Goal: Browse casually: Explore the website without a specific task or goal

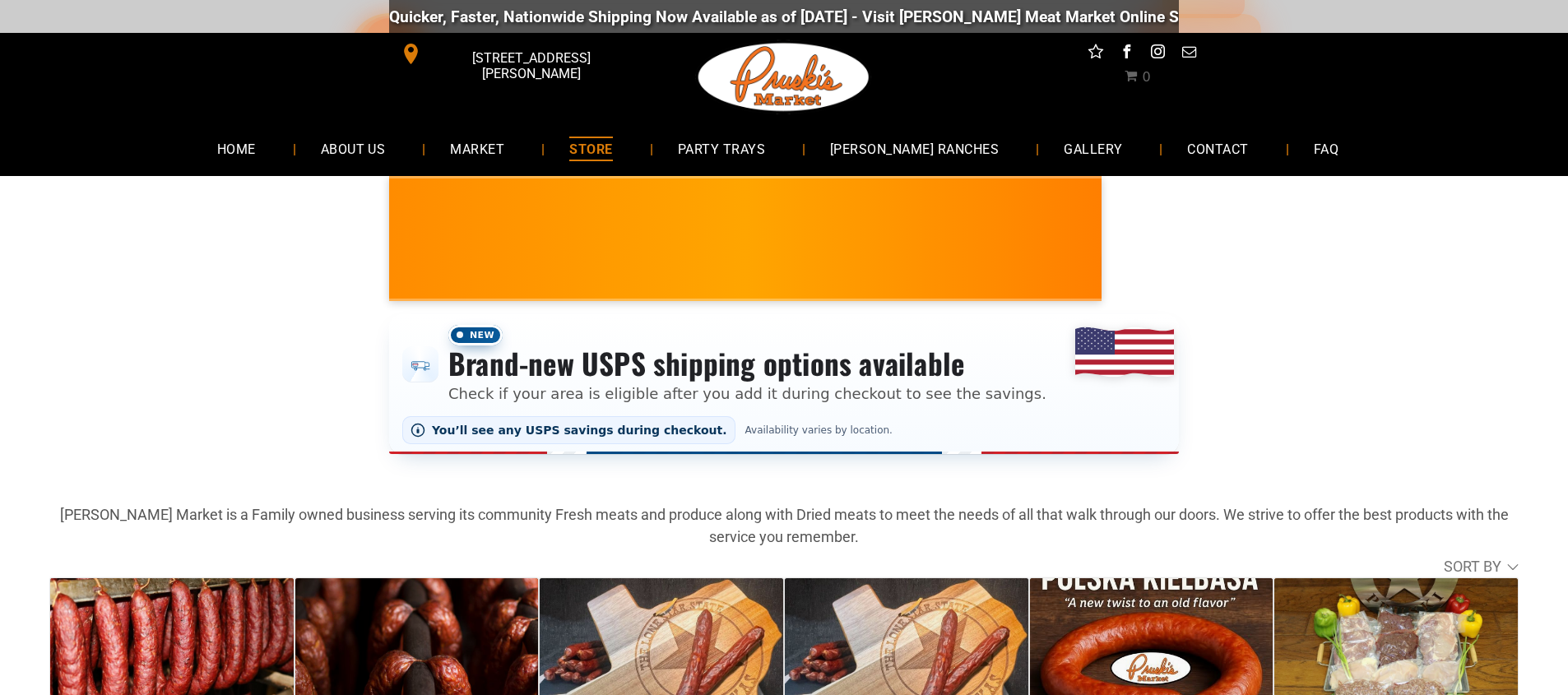
scroll to position [302, 0]
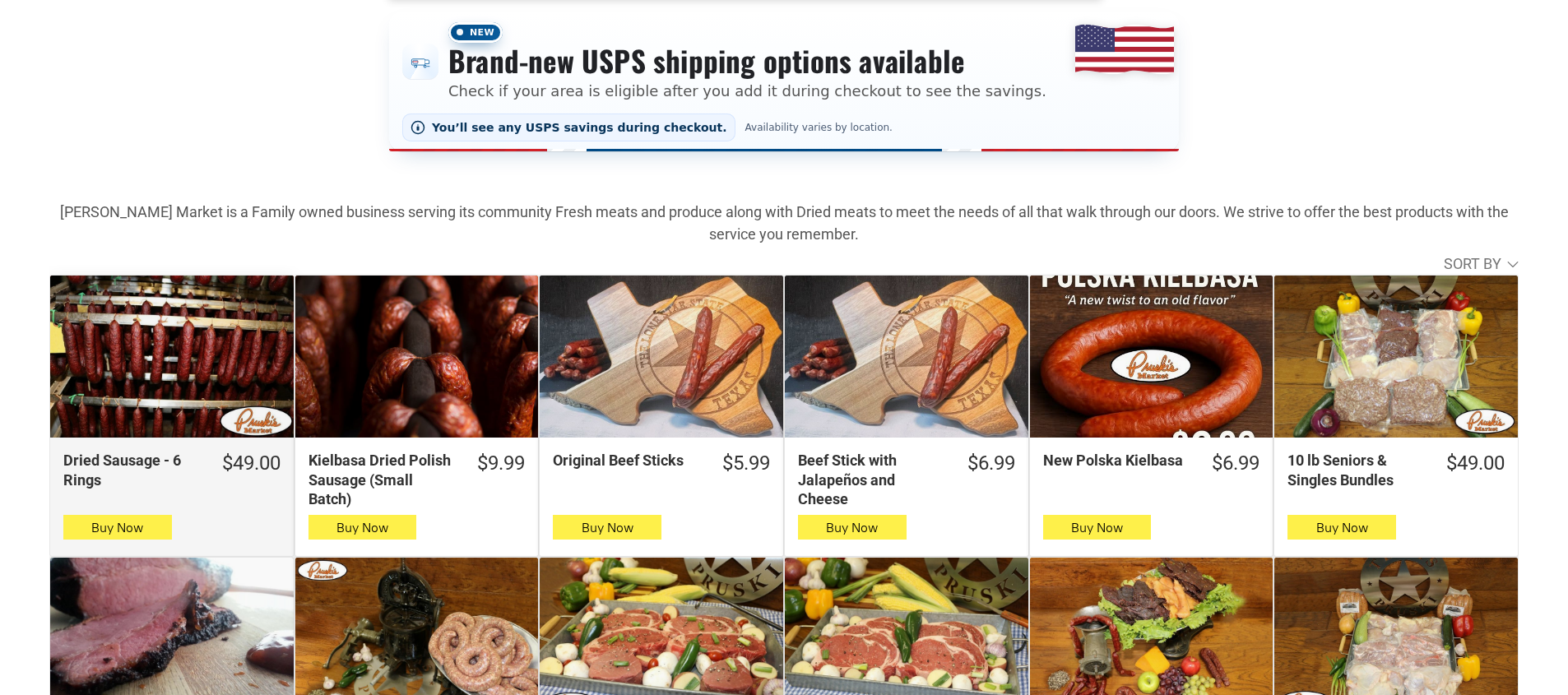
click at [165, 366] on div "Dried Sausage - 6 Rings" at bounding box center [172, 357] width 243 height 162
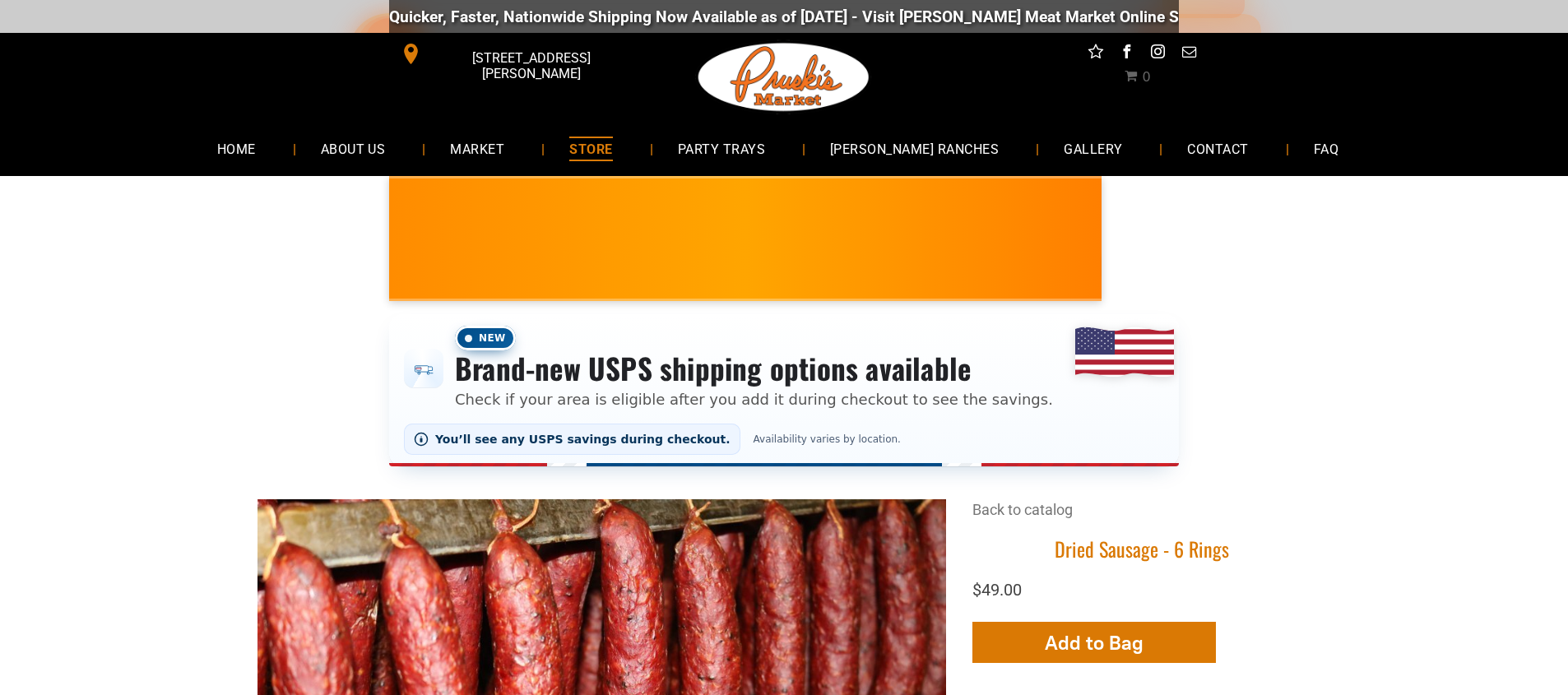
click at [610, 151] on span "STORE" at bounding box center [591, 149] width 43 height 24
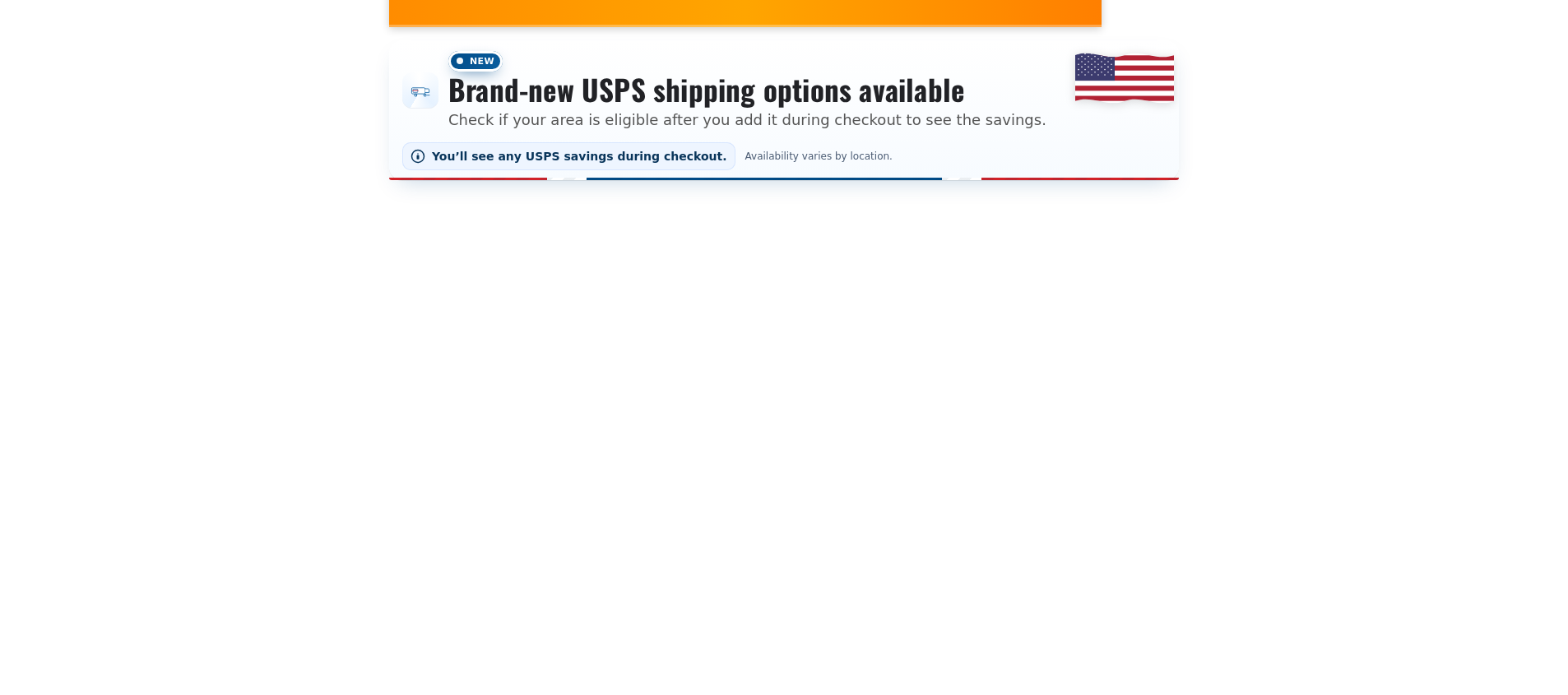
scroll to position [455, 0]
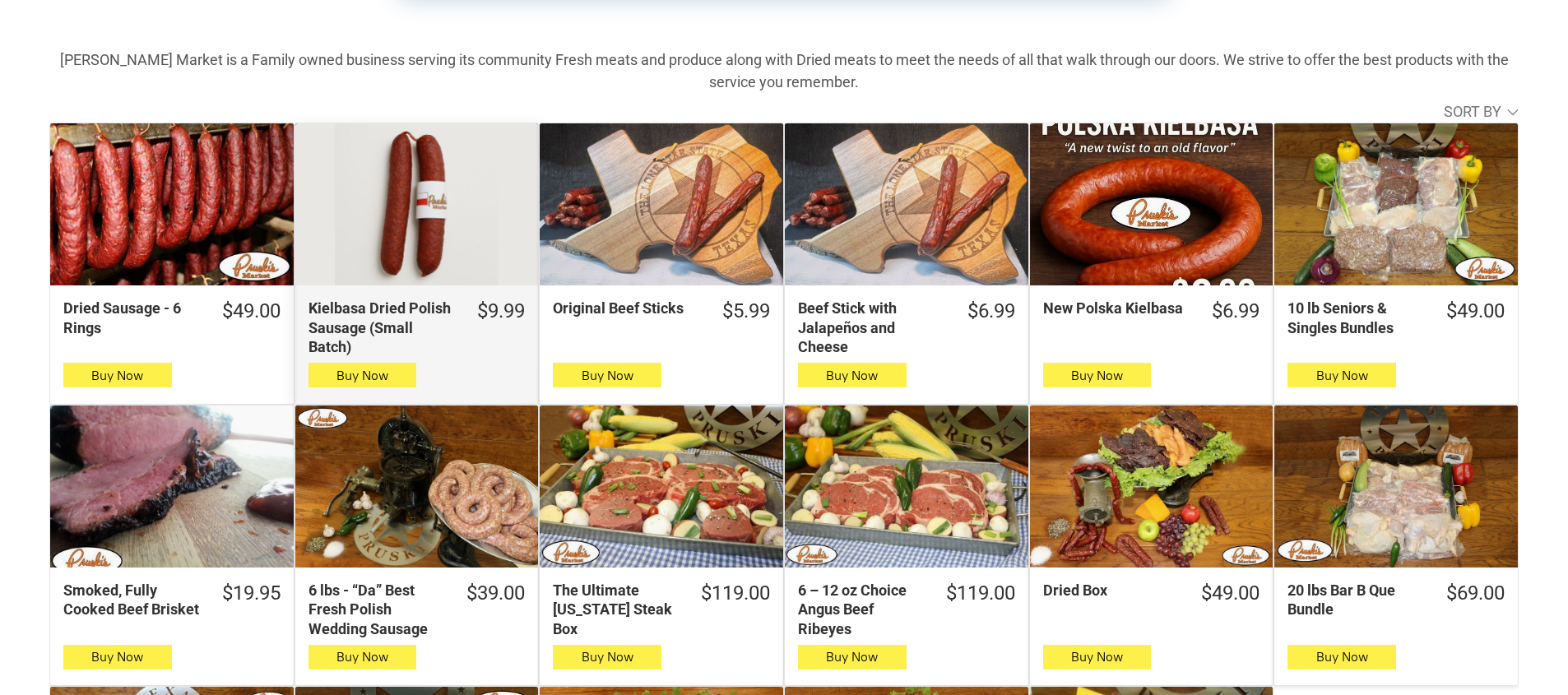
click at [385, 309] on div "Kielbasa Dried Polish Sausage (Small Batch)" at bounding box center [382, 327] width 147 height 57
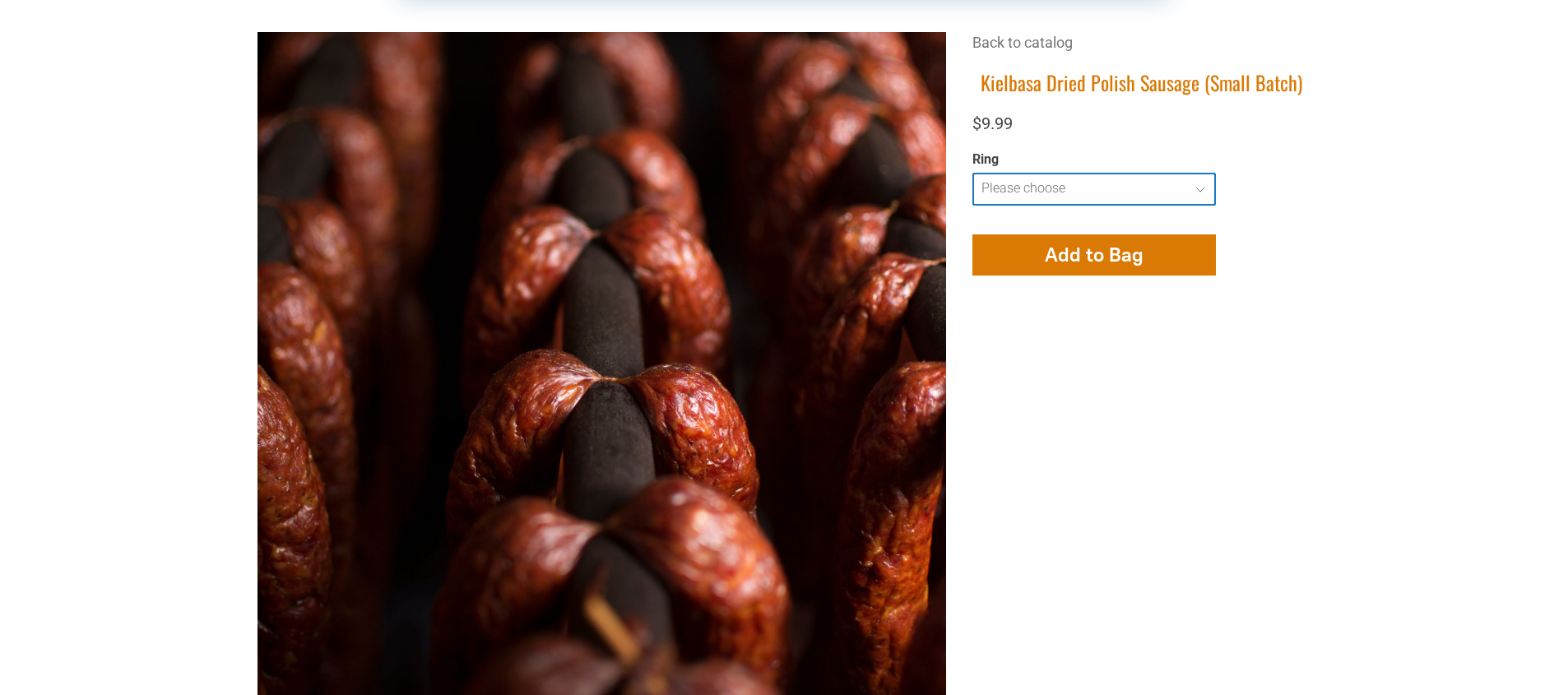
select select "**********"
type input "**********"
select select "**********"
type input "**********"
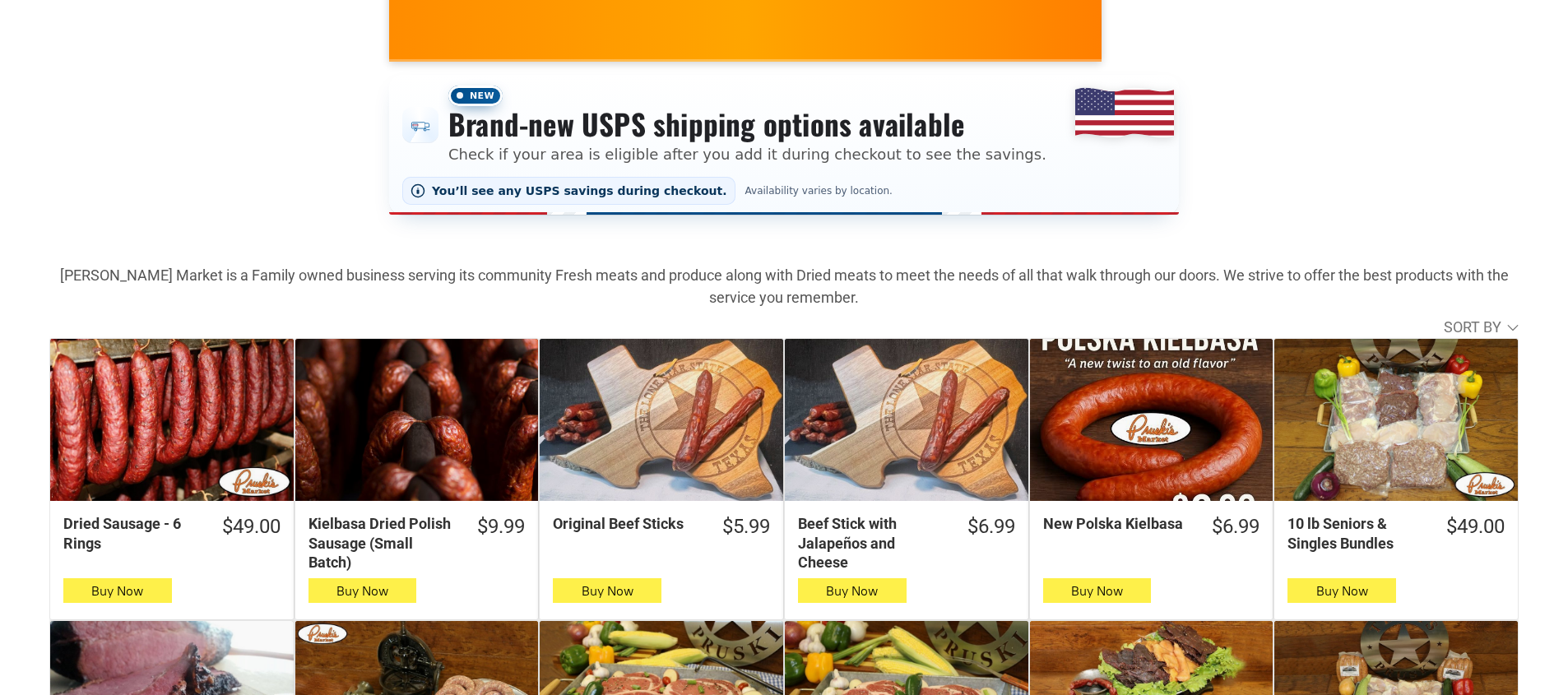
scroll to position [569, 0]
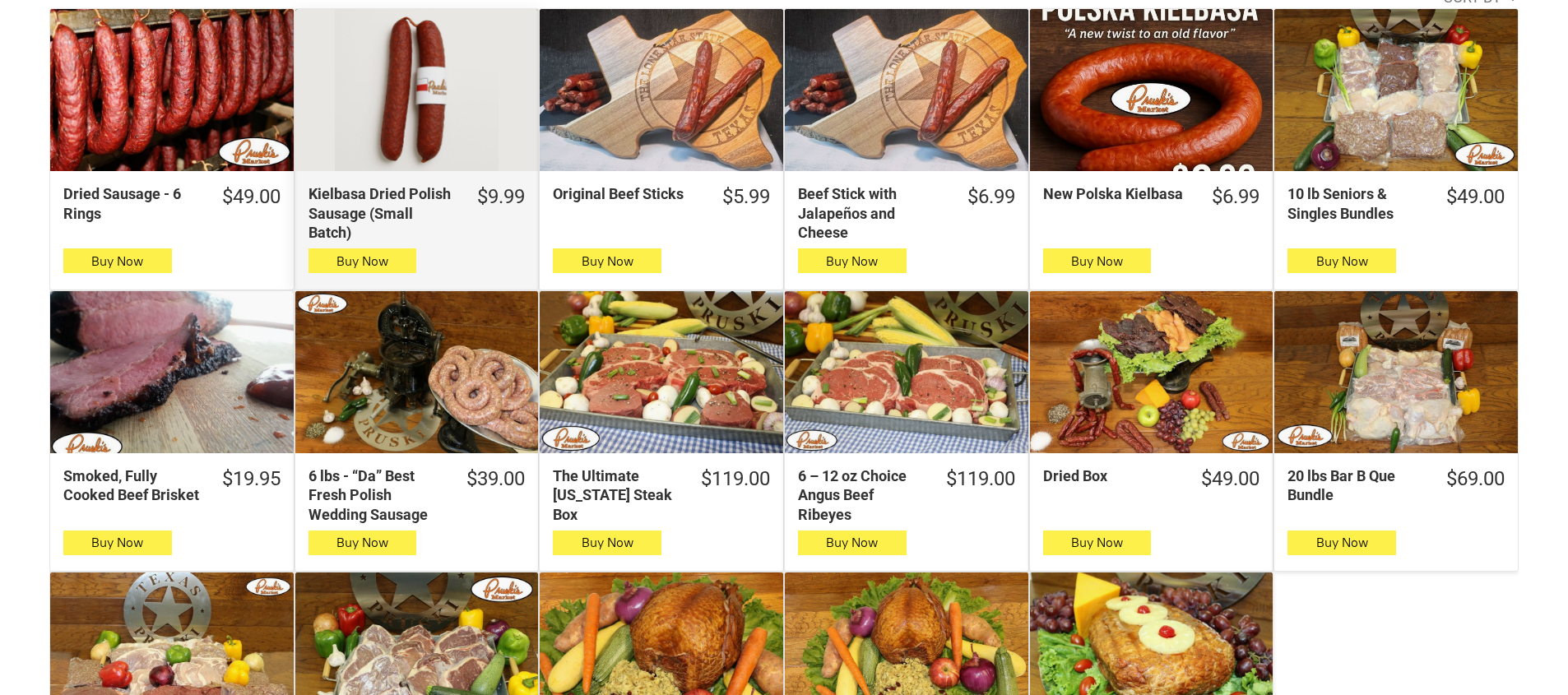
click at [337, 53] on div "Kielbasa Dried Polish Sausage (Small Batch)" at bounding box center [417, 91] width 243 height 162
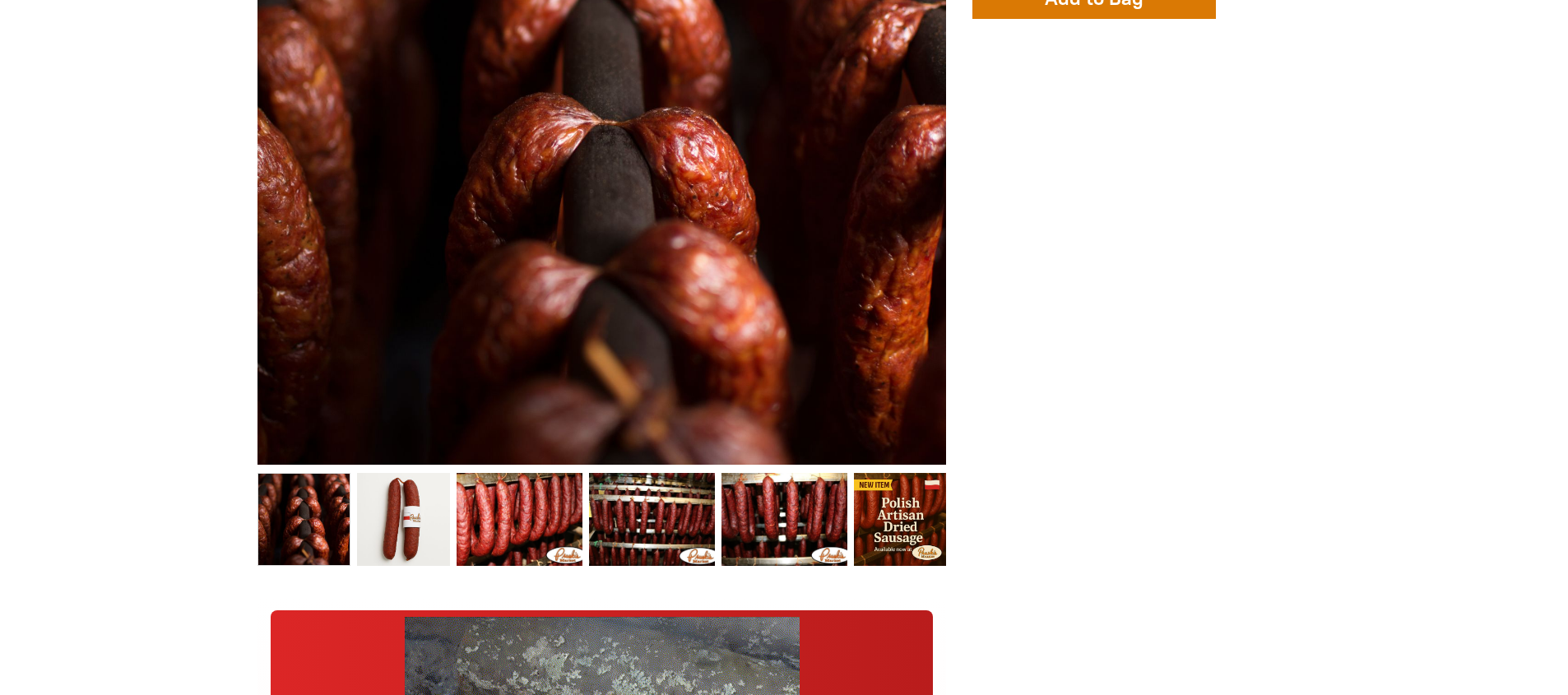
scroll to position [843, 0]
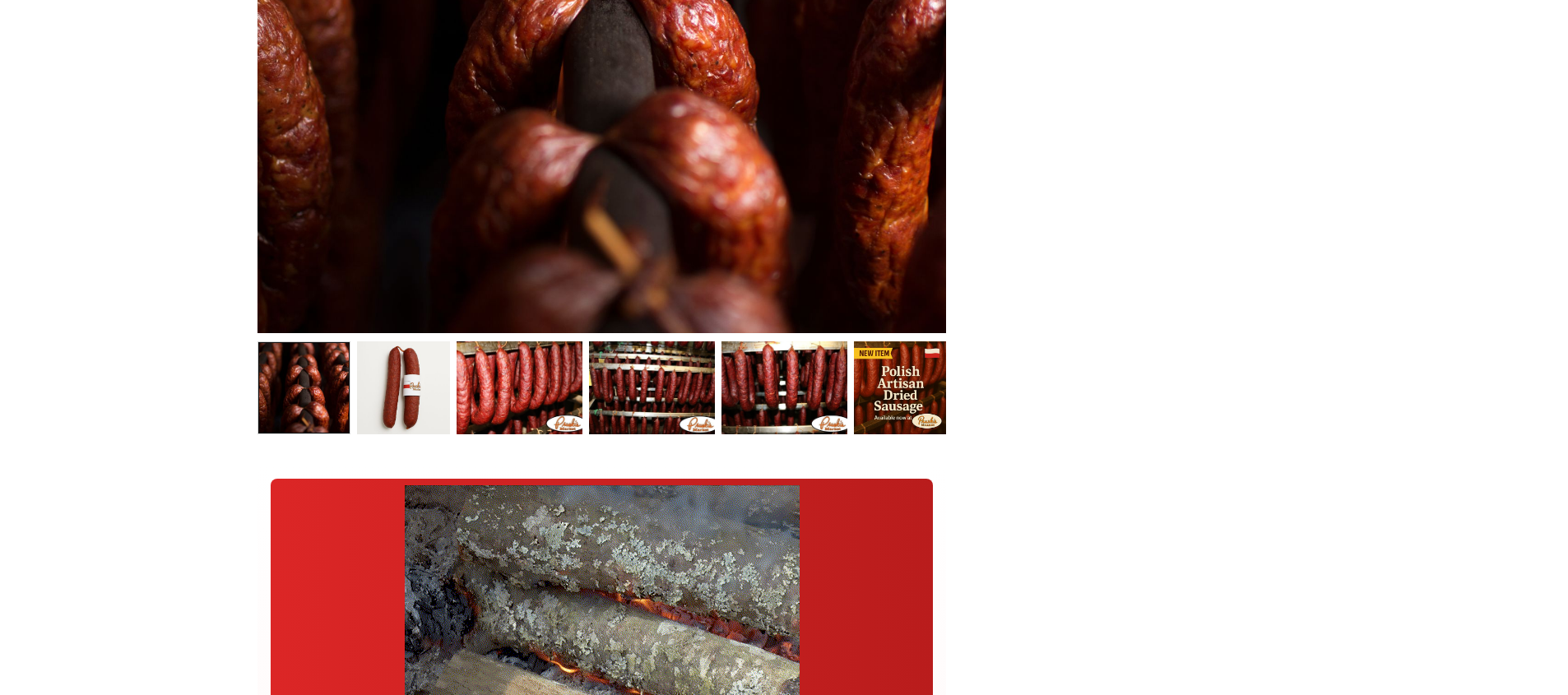
click at [316, 379] on link "Kielbasa Dried Polish Sausage (Small Batch) 0" at bounding box center [303, 388] width 93 height 93
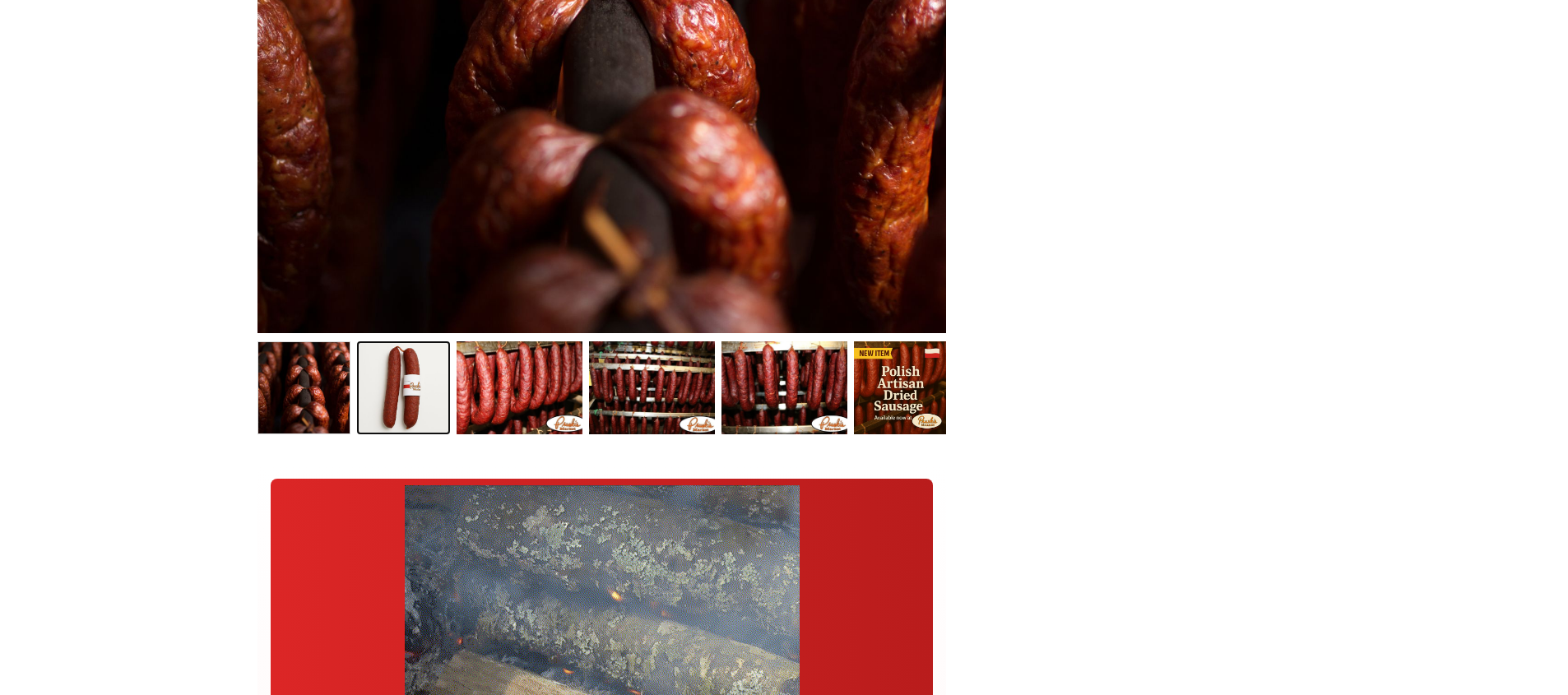
click at [397, 389] on link "Kielbasa Dried Polish Sausage (Small Batch) 1" at bounding box center [403, 388] width 93 height 93
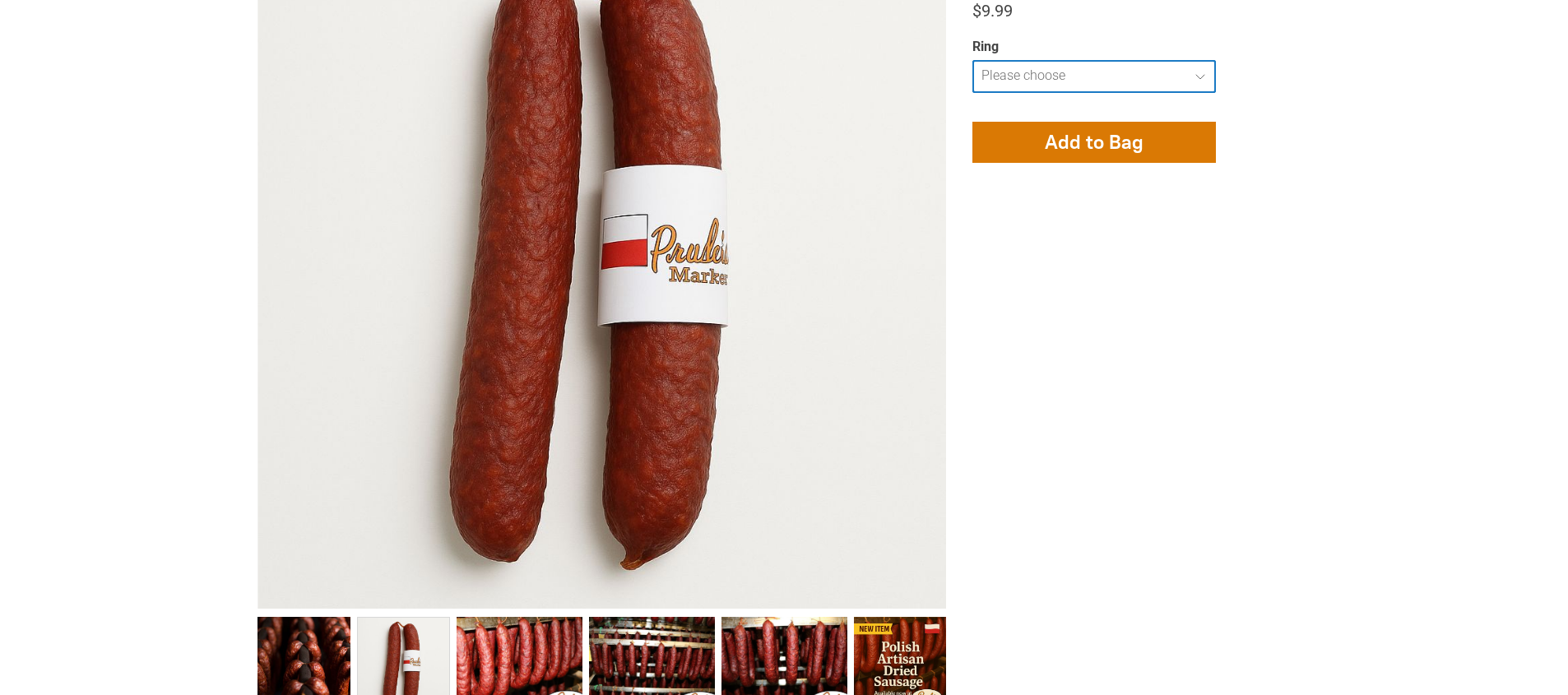
scroll to position [749, 0]
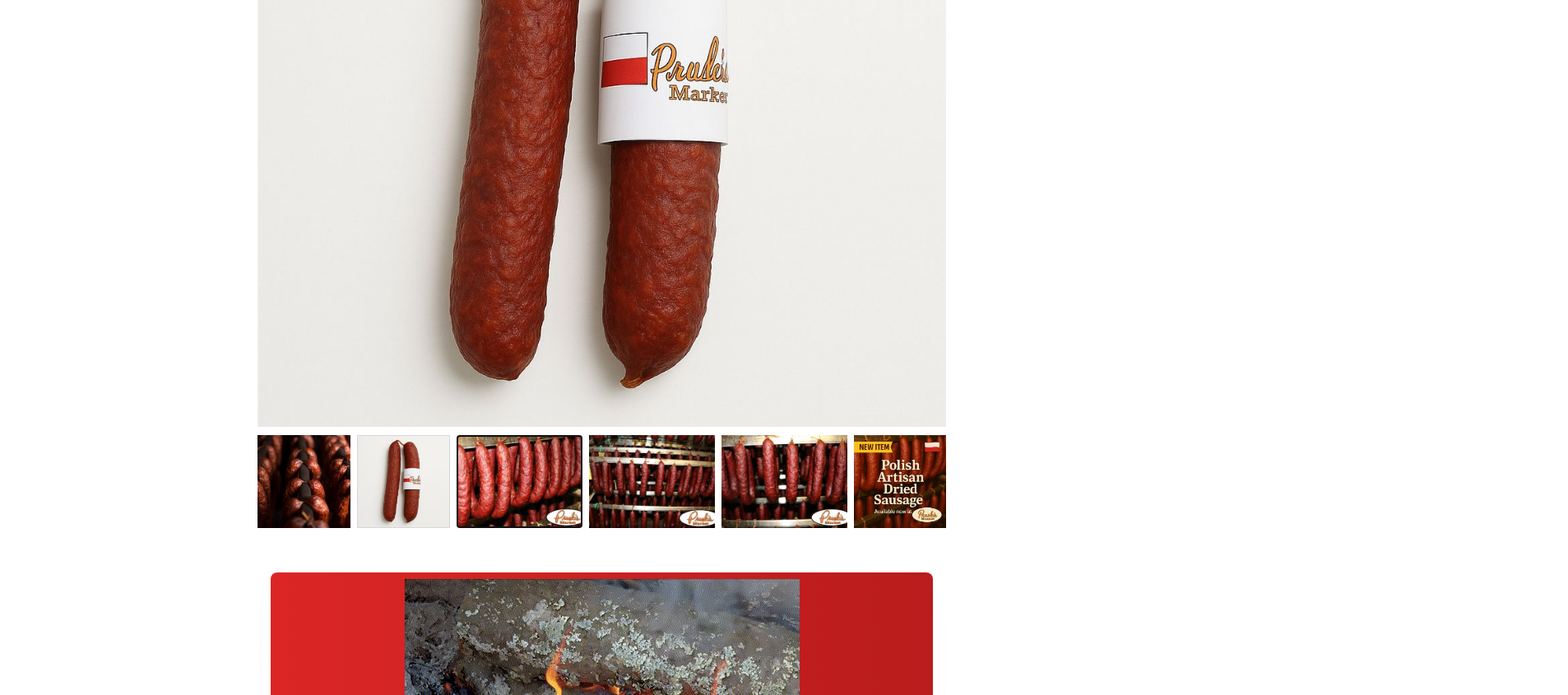
click at [504, 476] on link "Kielbasa Dried Polish Sausage (Small Batch) 2" at bounding box center [519, 482] width 126 height 93
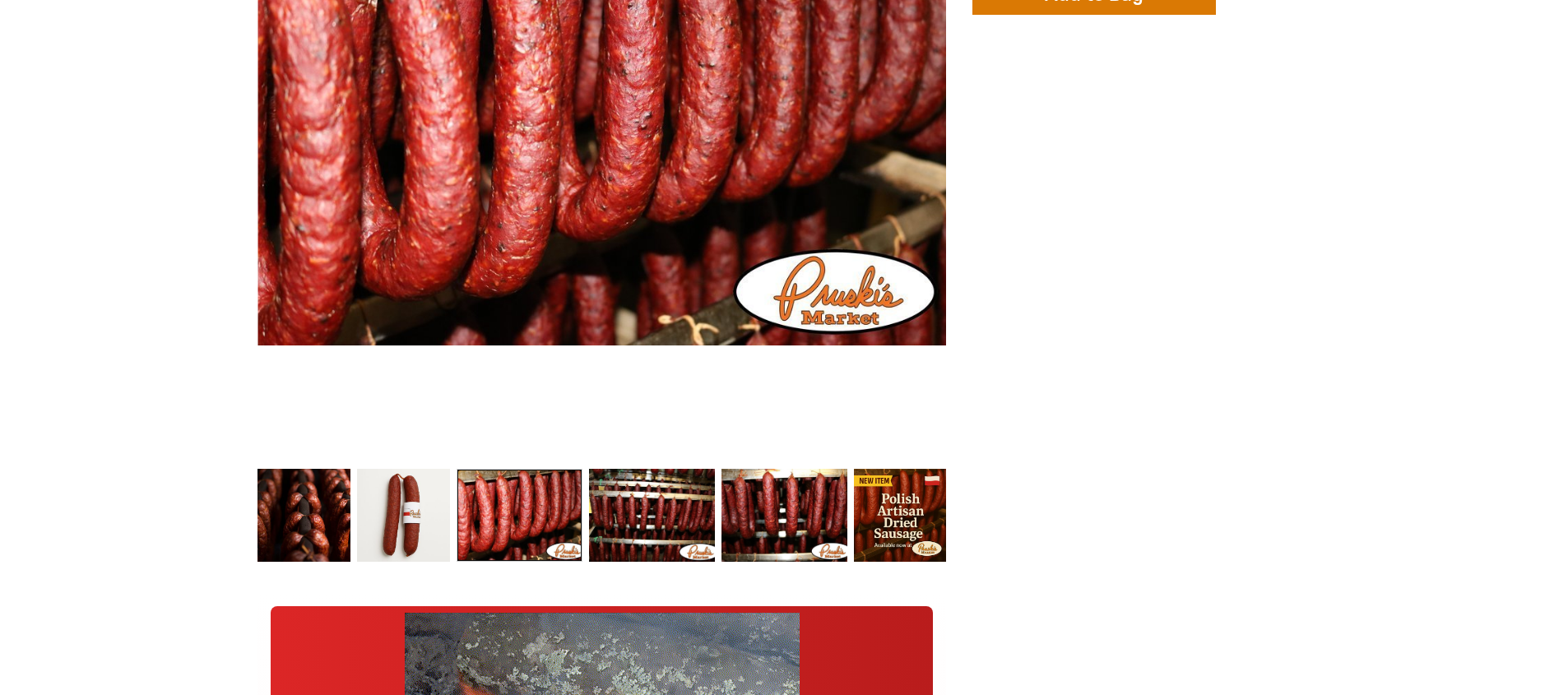
scroll to position [854, 0]
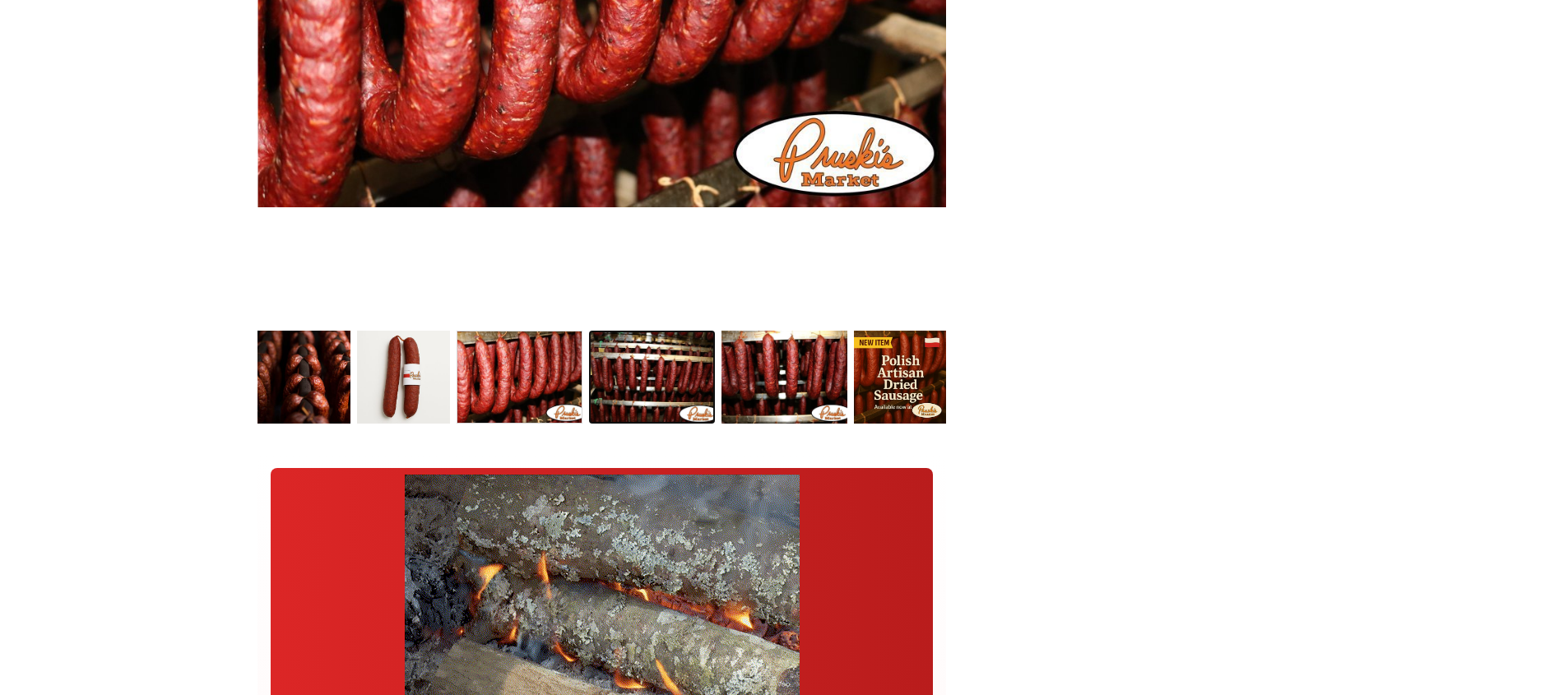
click at [626, 383] on link "Dried Sausage 002 3" at bounding box center [652, 377] width 126 height 93
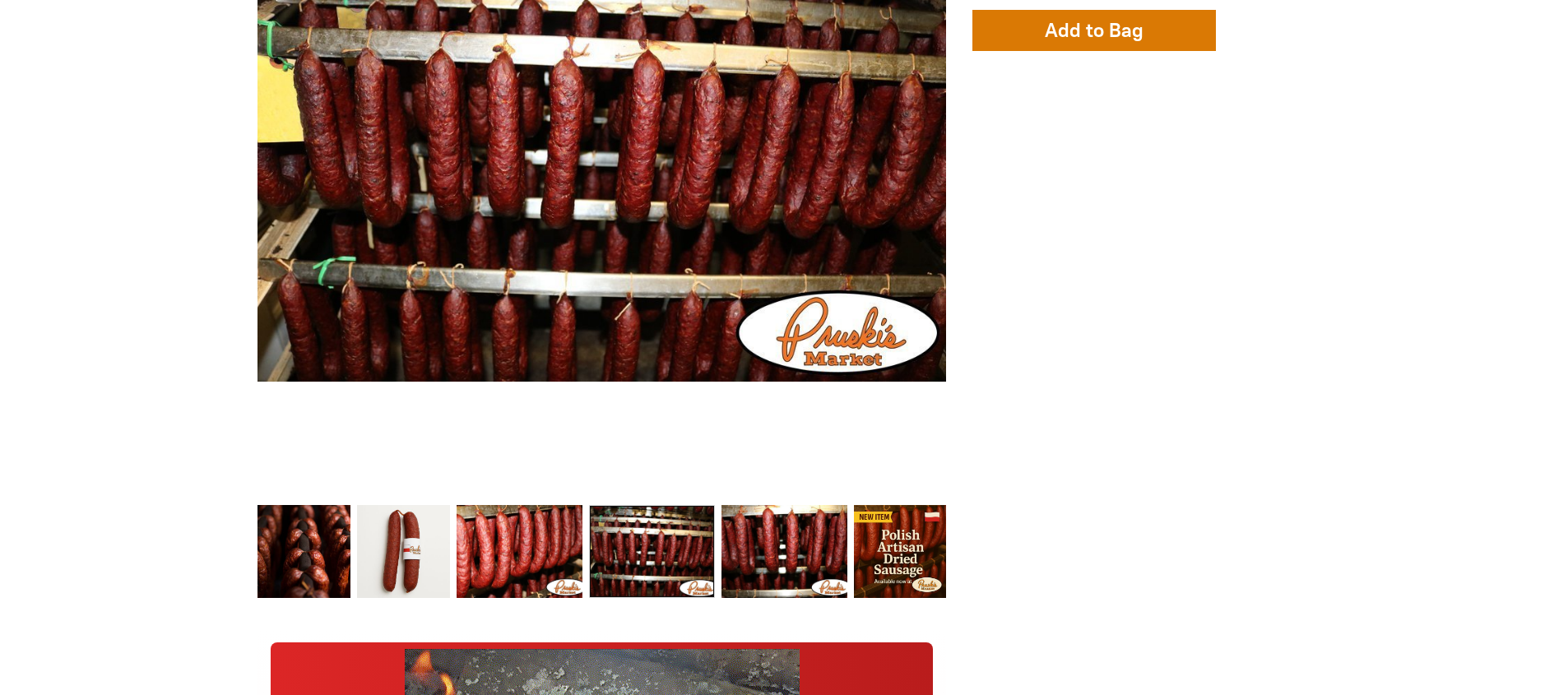
scroll to position [790, 0]
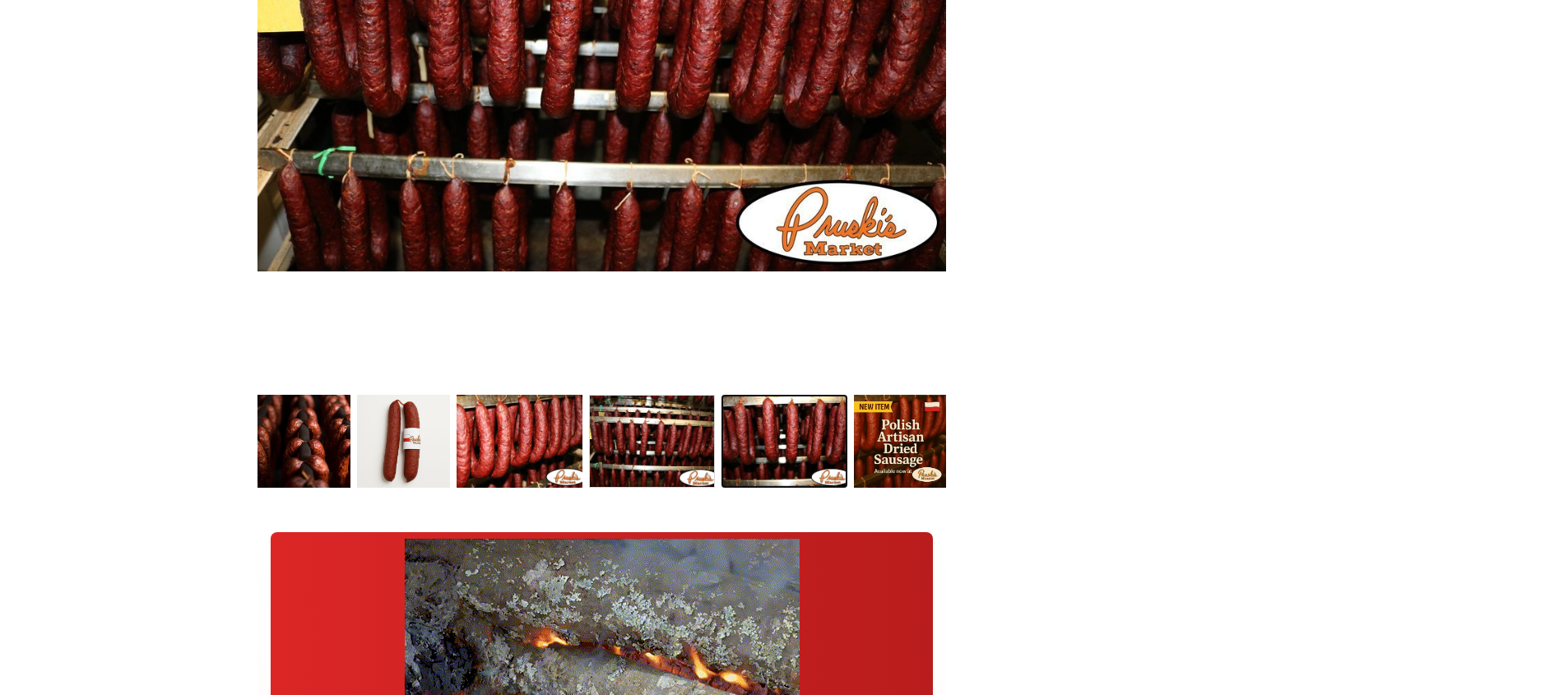
click at [799, 428] on link "Dried Sausage 003 4" at bounding box center [784, 441] width 126 height 93
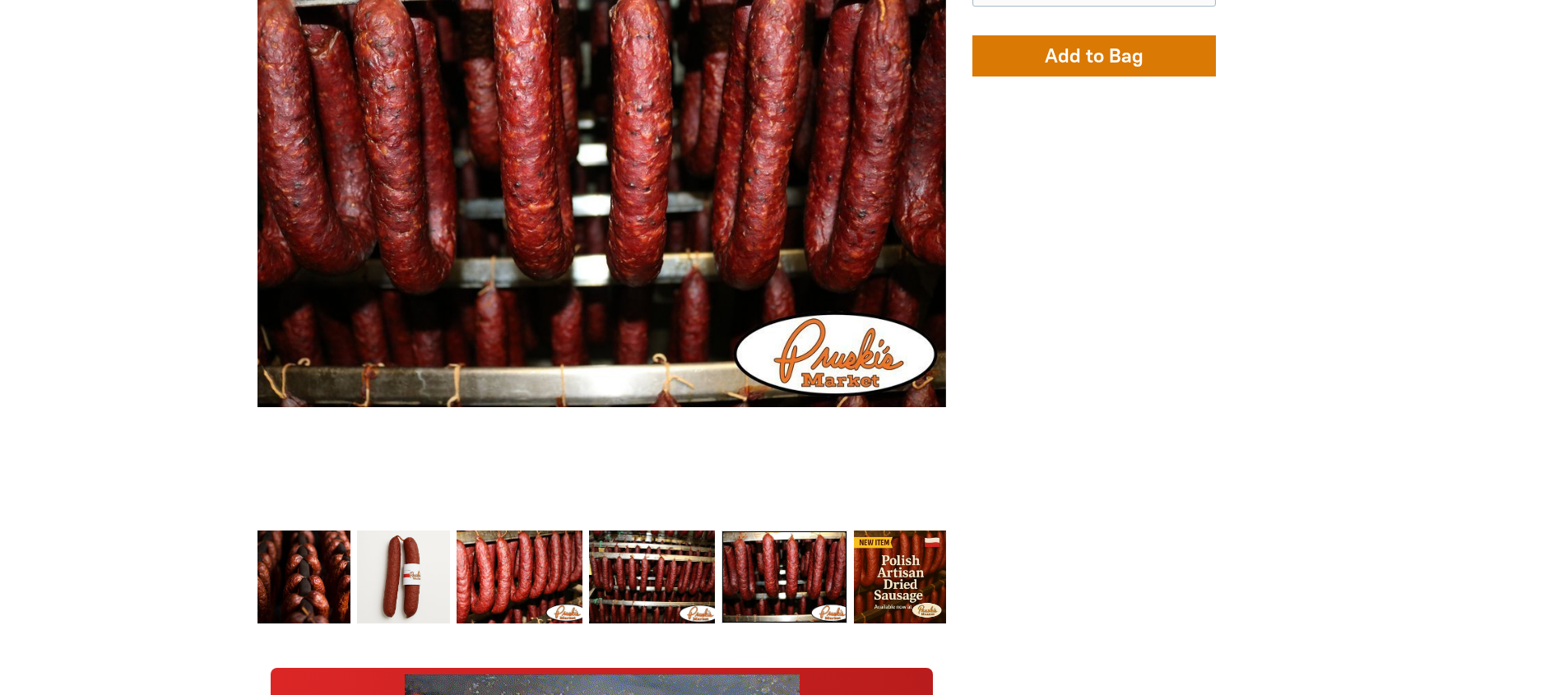
scroll to position [526, 0]
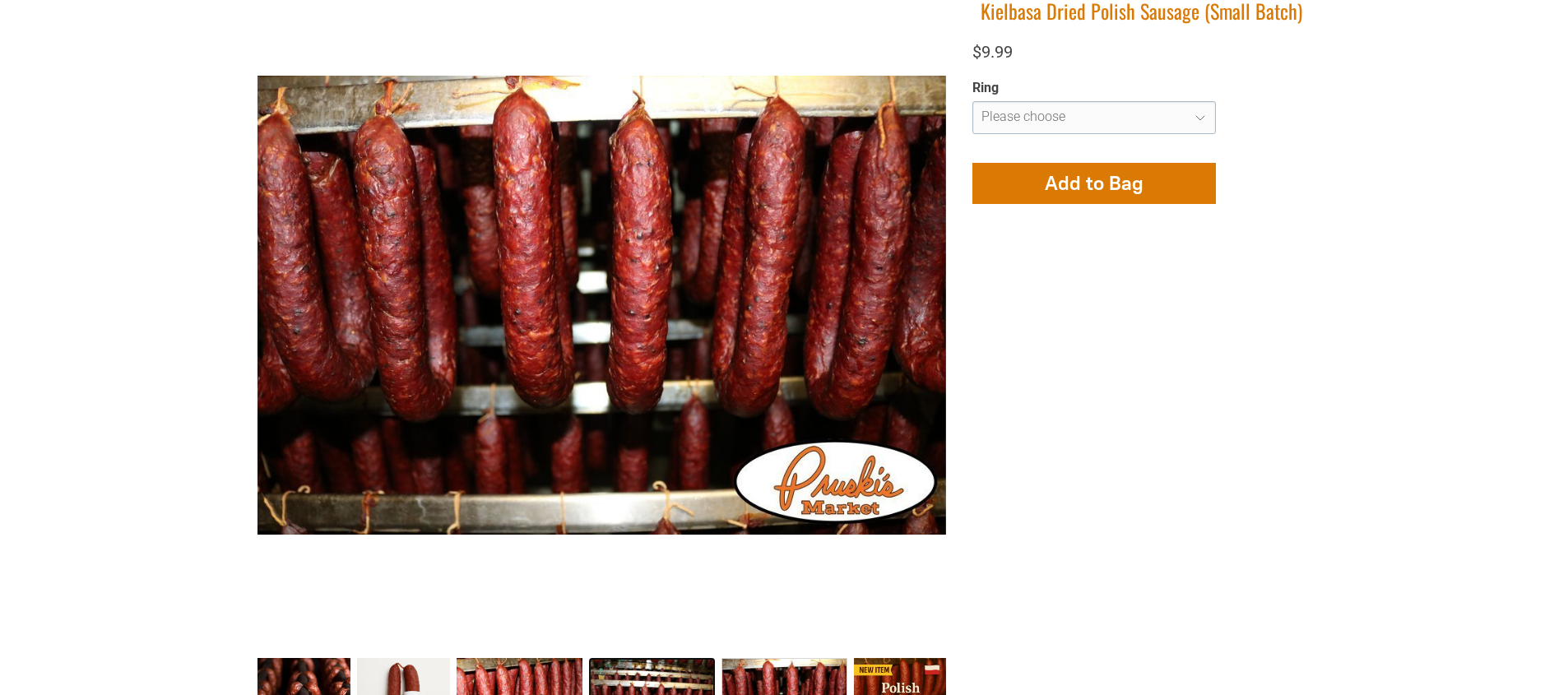
click at [623, 674] on link "Dried Sausage 002 3" at bounding box center [652, 704] width 126 height 93
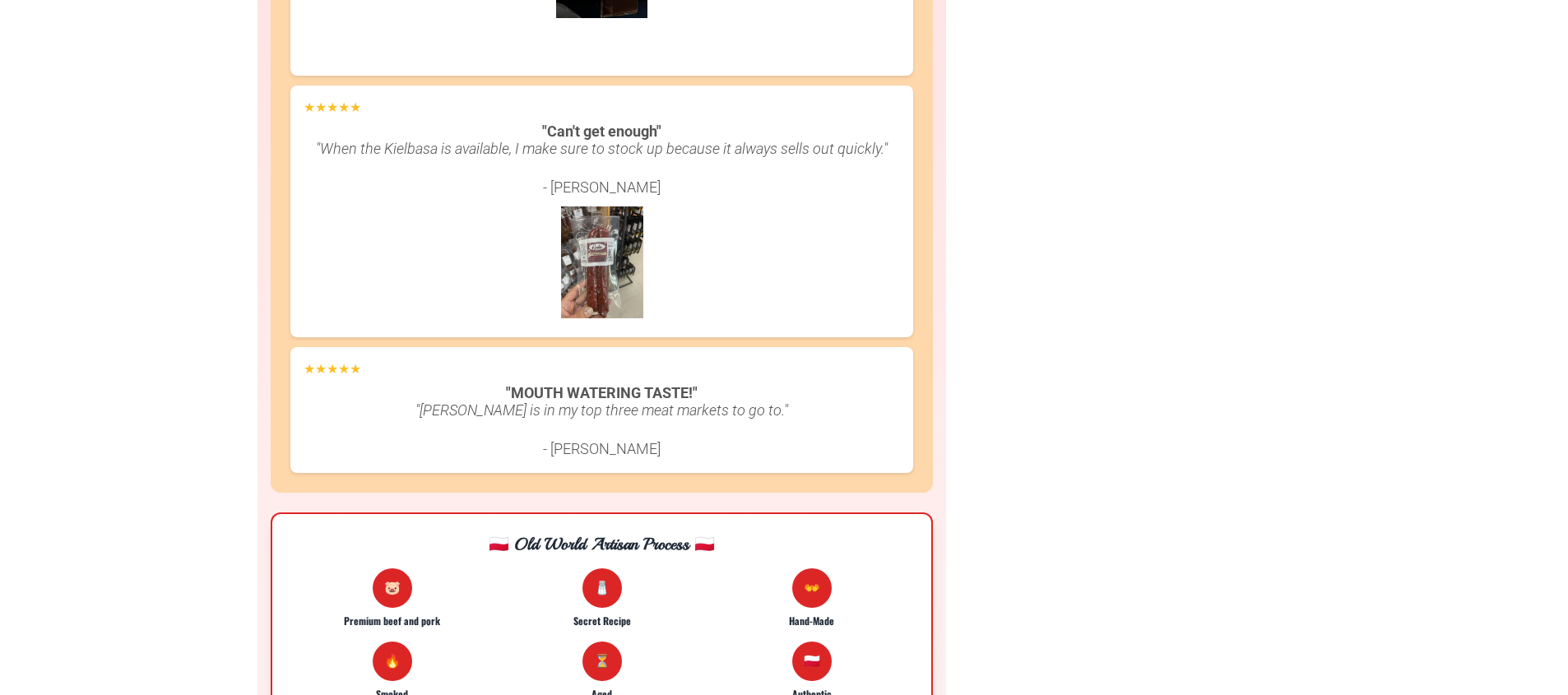
scroll to position [0, 0]
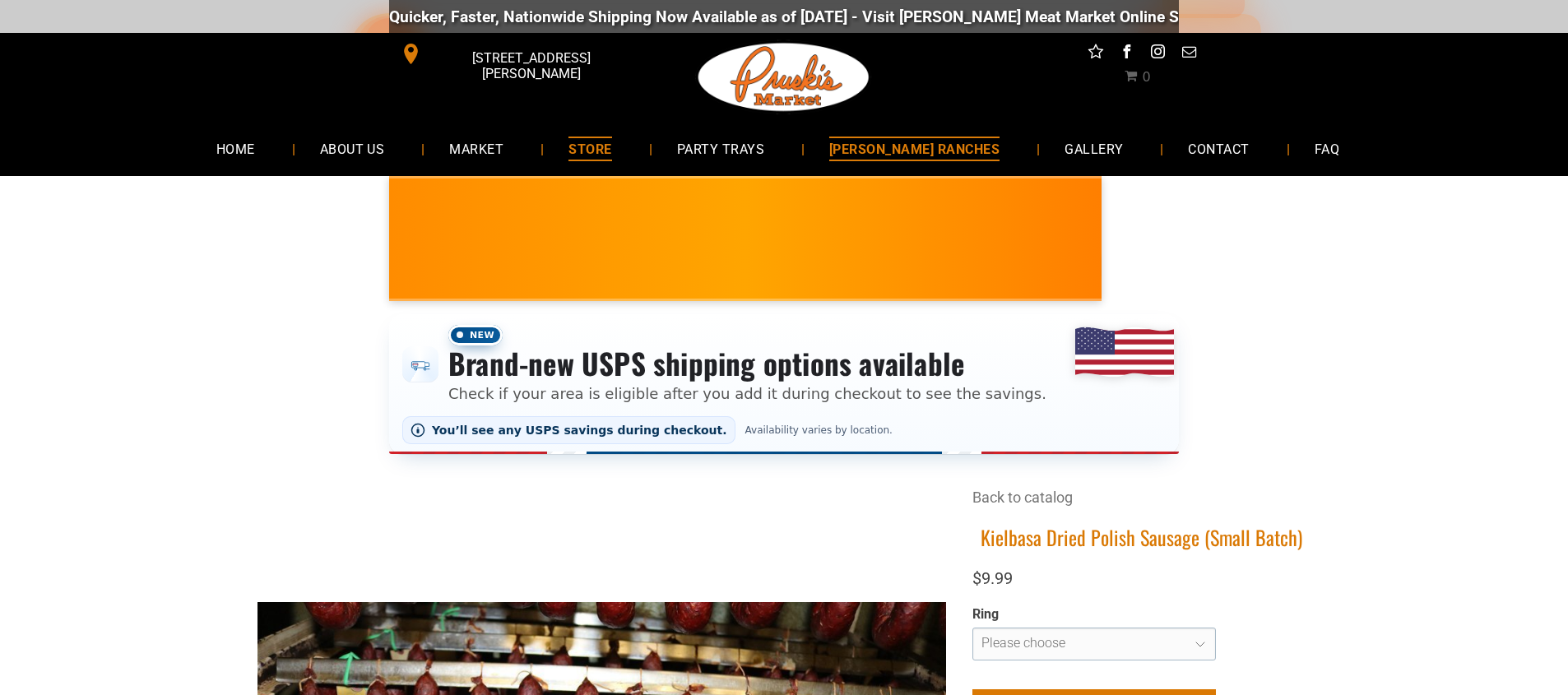
click at [895, 145] on span "[PERSON_NAME] RANCHES" at bounding box center [914, 149] width 170 height 24
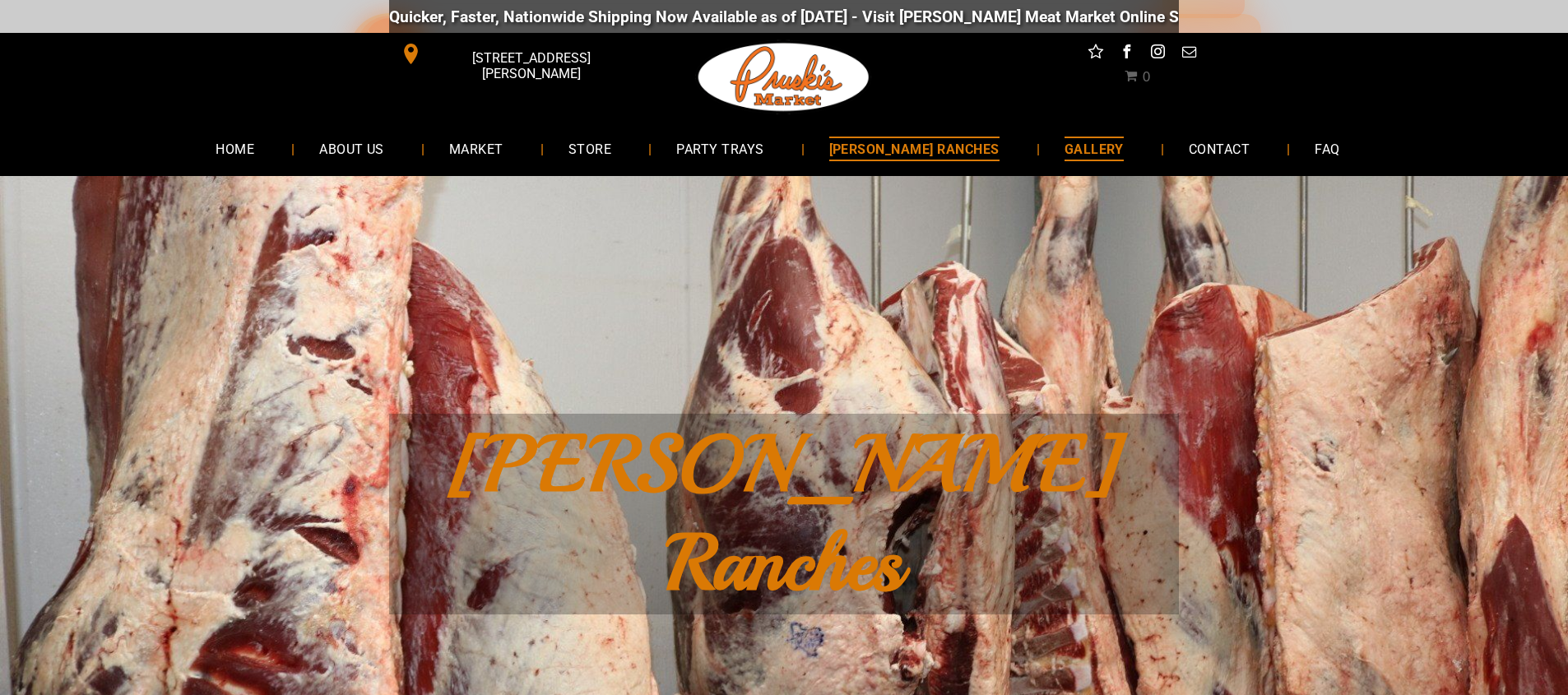
click at [1074, 140] on span "GALLERY" at bounding box center [1093, 149] width 59 height 24
